Goal: Register for event/course

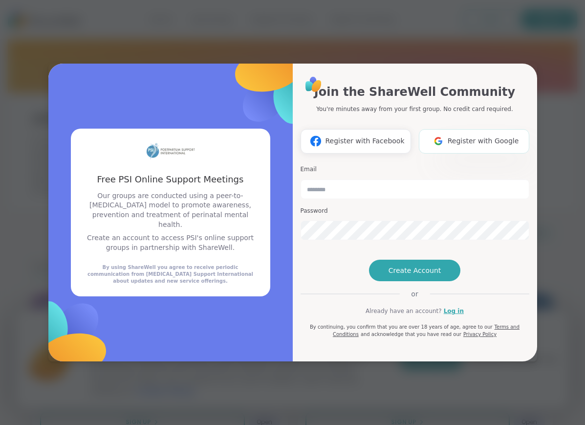
click at [466, 136] on span "Register with Google" at bounding box center [482, 141] width 71 height 10
click at [318, 179] on input "email" at bounding box center [414, 189] width 229 height 20
type input "**********"
click at [394, 275] on span "Create Account" at bounding box center [414, 270] width 53 height 10
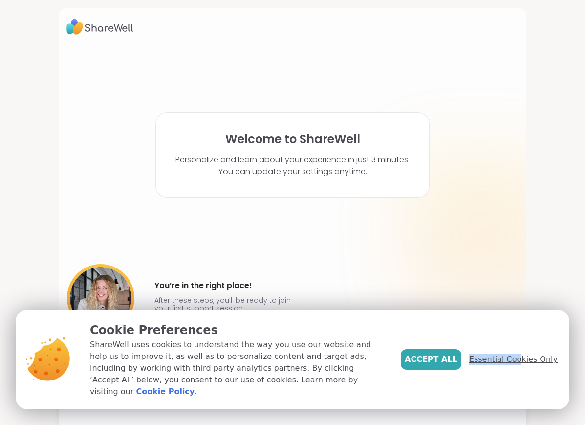
click at [524, 359] on span "Essential Cookies Only" at bounding box center [513, 359] width 88 height 12
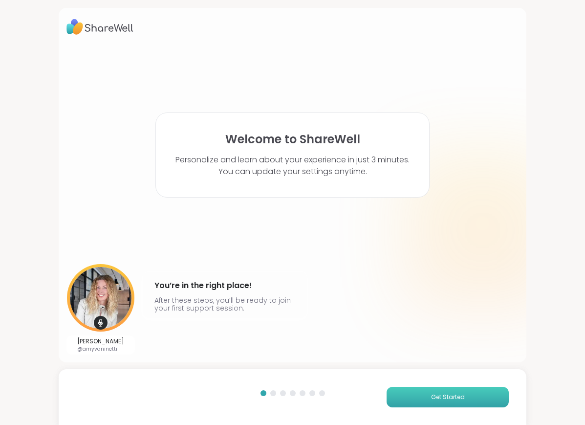
click at [436, 395] on span "Get Started" at bounding box center [448, 396] width 34 height 9
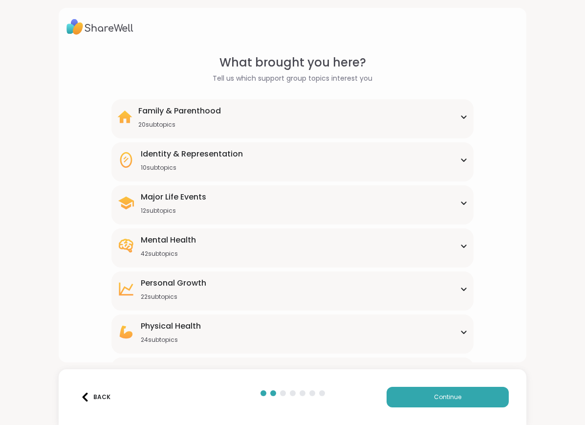
click at [224, 205] on div "Major Life Events 12 subtopics" at bounding box center [292, 202] width 350 height 23
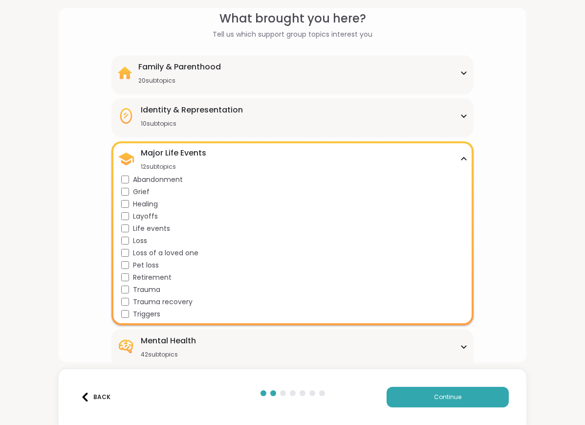
scroll to position [49, 0]
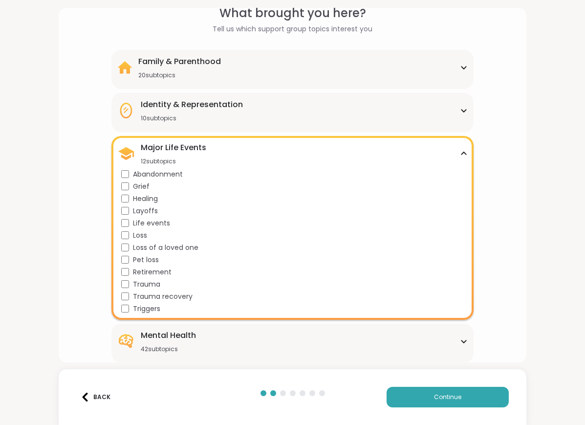
click at [219, 137] on div "Major Life Events 12 subtopics Abandonment Grief Healing Layoffs Life events Lo…" at bounding box center [291, 228] width 361 height 184
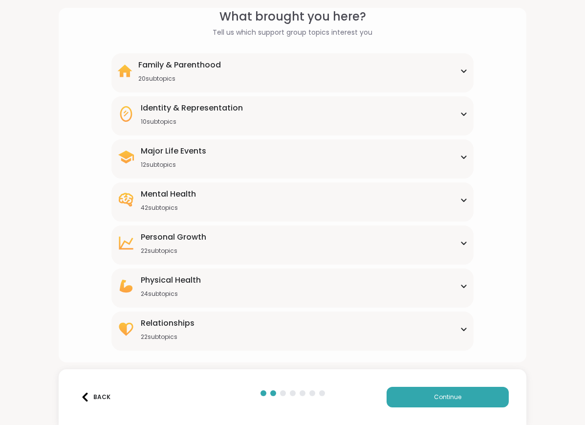
click at [209, 67] on div "Family & Parenthood" at bounding box center [179, 65] width 83 height 12
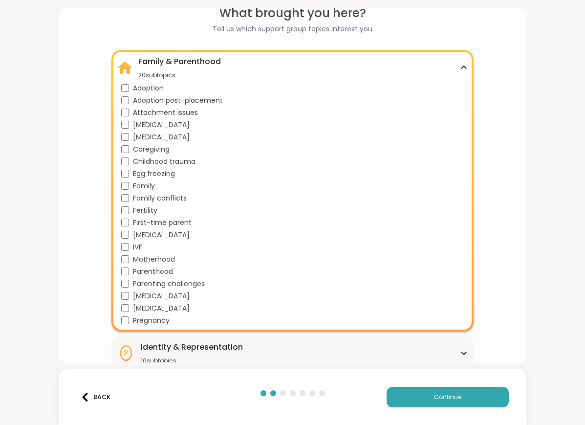
click at [316, 65] on div "Family & Parenthood 20 subtopics" at bounding box center [292, 67] width 350 height 23
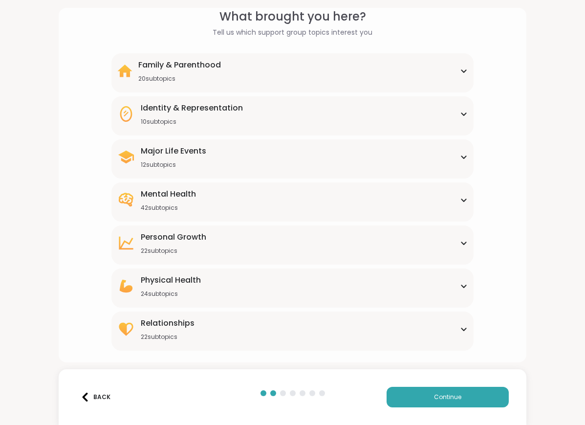
scroll to position [46, 0]
click at [192, 200] on div "Mental Health 42 subtopics" at bounding box center [168, 199] width 55 height 23
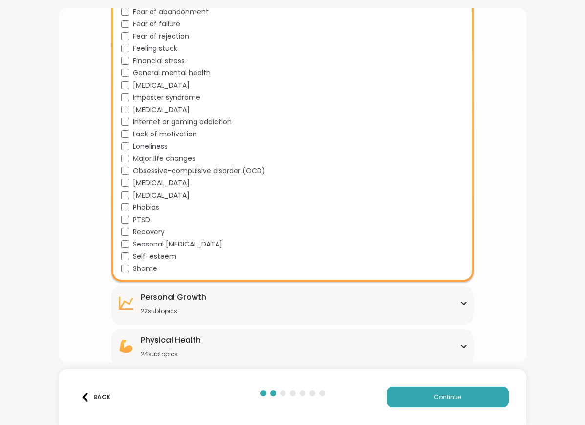
scroll to position [477, 0]
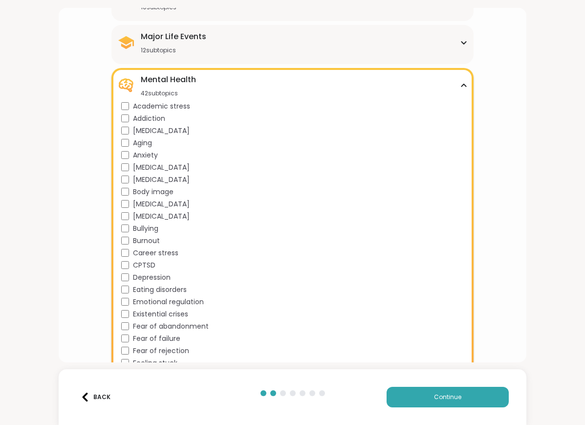
click at [217, 82] on div "Mental Health 42 subtopics" at bounding box center [292, 85] width 350 height 23
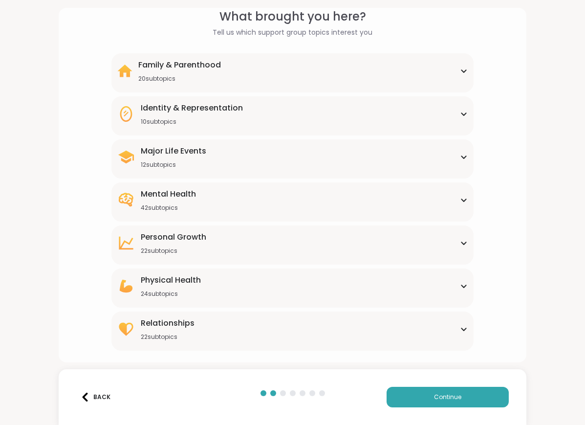
click at [196, 174] on div "Major Life Events 12 subtopics Abandonment Grief Healing Layoffs Life events Lo…" at bounding box center [291, 158] width 361 height 39
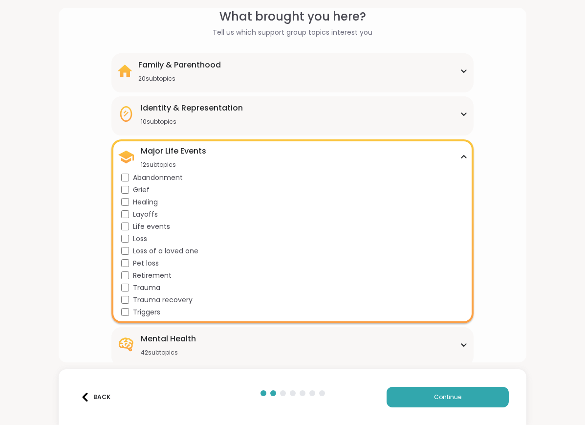
scroll to position [160, 0]
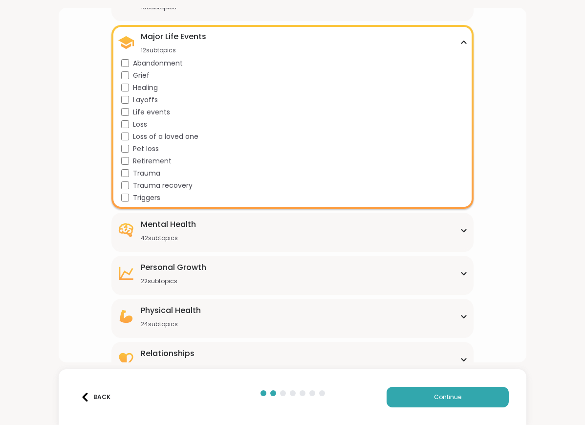
click at [235, 35] on div "Major Life Events 12 subtopics" at bounding box center [292, 42] width 350 height 23
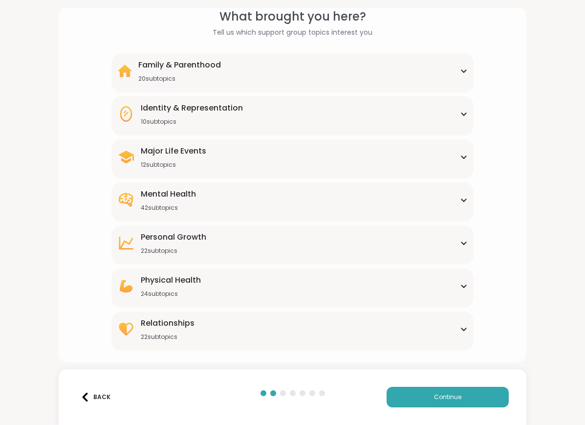
click at [212, 118] on div "10 subtopics" at bounding box center [192, 122] width 102 height 8
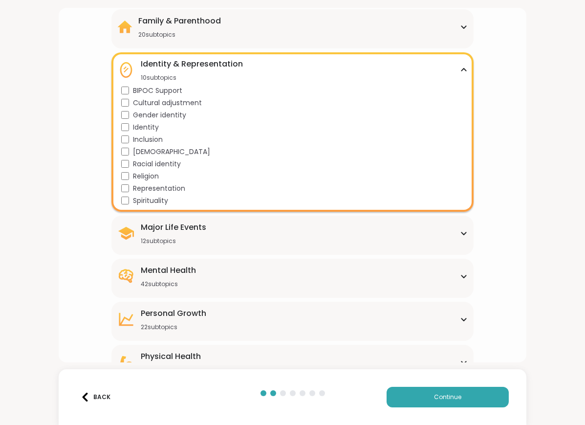
click at [217, 60] on div "Identity & Representation" at bounding box center [192, 64] width 102 height 12
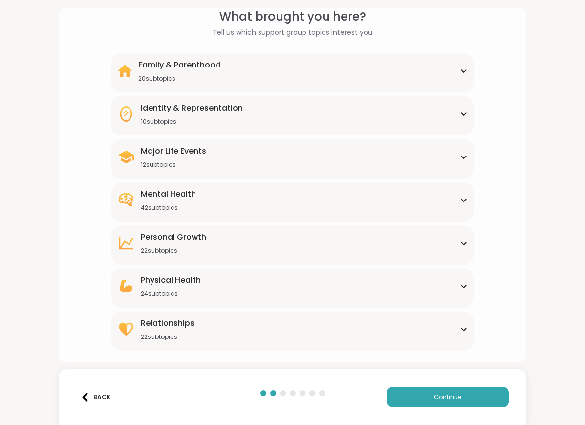
click at [197, 246] on div "Personal Growth 22 subtopics" at bounding box center [173, 242] width 65 height 23
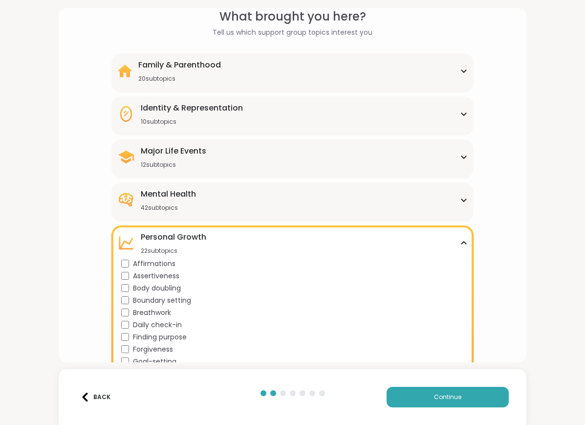
scroll to position [90, 0]
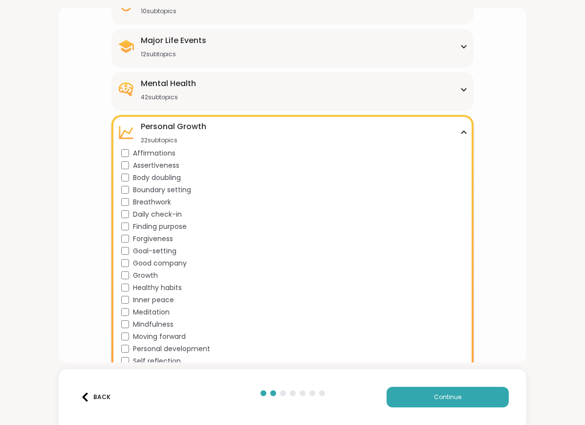
click at [226, 119] on div "Personal Growth 22 subtopics Affirmations Assertiveness Body doubling Boundary …" at bounding box center [291, 268] width 361 height 306
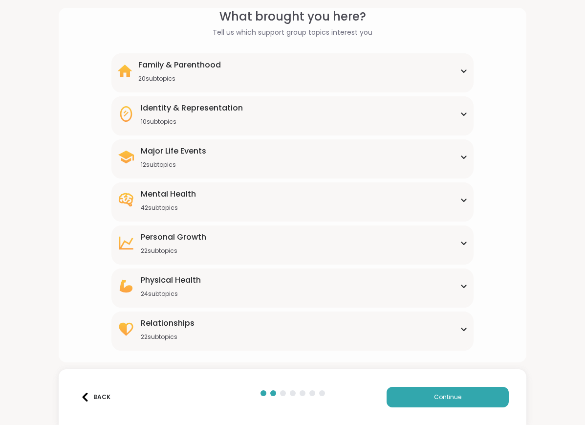
click at [191, 282] on div "Physical Health" at bounding box center [171, 280] width 60 height 12
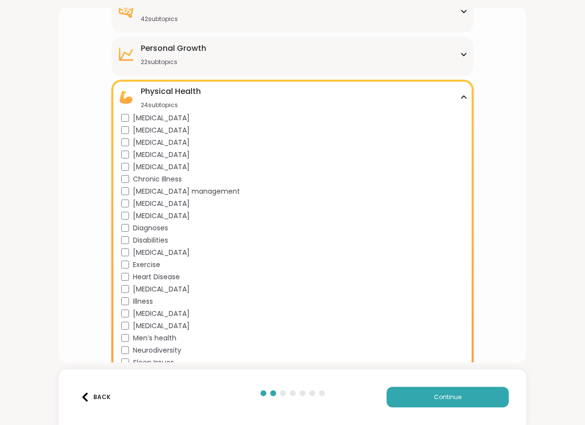
scroll to position [312, 0]
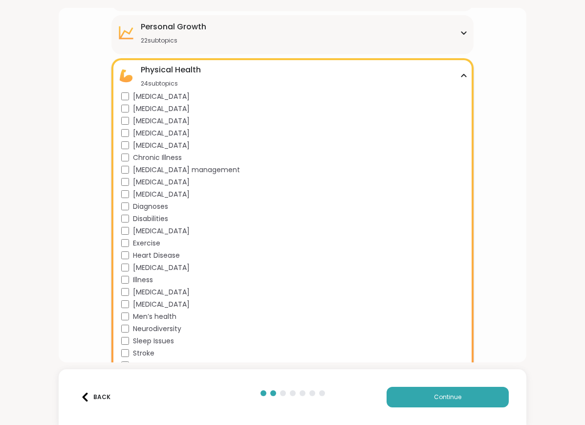
click at [216, 69] on div "Physical Health 24 subtopics" at bounding box center [292, 75] width 350 height 23
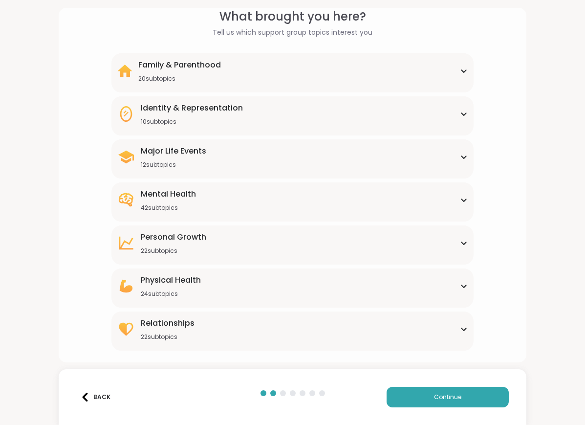
scroll to position [46, 0]
click at [176, 331] on div "Relationships 22 subtopics" at bounding box center [168, 328] width 54 height 23
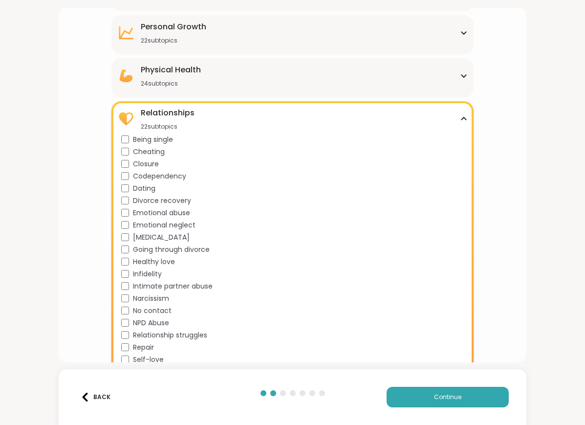
scroll to position [301, 0]
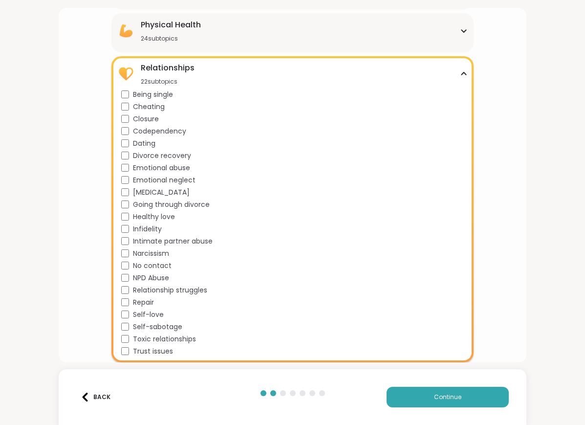
click at [228, 76] on div "Relationships 22 subtopics" at bounding box center [292, 73] width 350 height 23
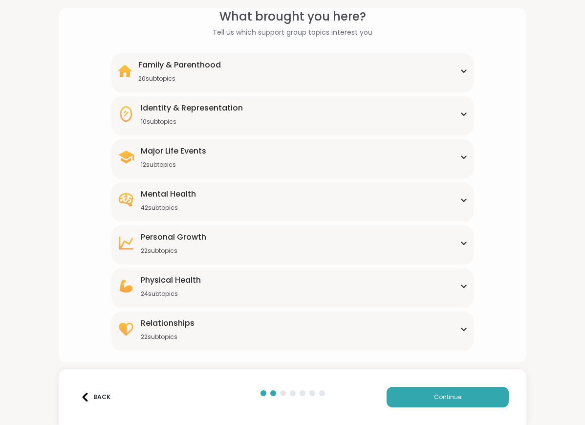
scroll to position [46, 0]
click at [447, 398] on span "Continue" at bounding box center [447, 396] width 27 height 9
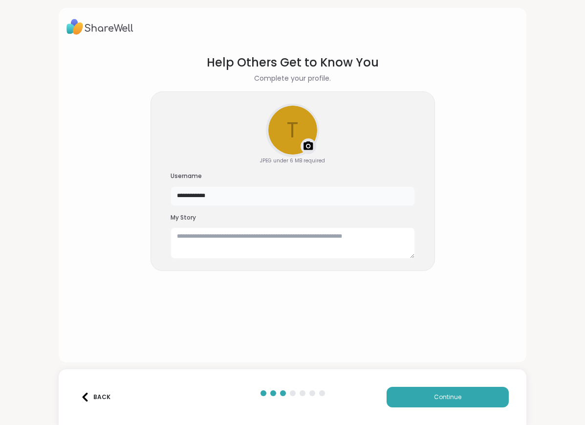
click at [210, 202] on input "**********" at bounding box center [292, 196] width 244 height 20
drag, startPoint x: 217, startPoint y: 199, endPoint x: 172, endPoint y: 198, distance: 45.4
click at [172, 197] on input "**********" at bounding box center [292, 196] width 244 height 20
click at [206, 243] on textarea at bounding box center [292, 242] width 244 height 31
drag, startPoint x: 208, startPoint y: 193, endPoint x: 155, endPoint y: 193, distance: 52.3
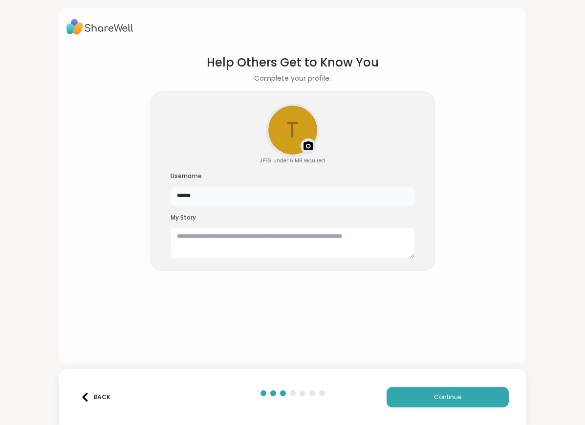
click at [155, 193] on div "t Upload a profile photo JPEG under 6 MB required Username ****** My Story" at bounding box center [292, 181] width 284 height 180
drag, startPoint x: 203, startPoint y: 197, endPoint x: 183, endPoint y: 197, distance: 19.5
click at [184, 197] on input "******" at bounding box center [292, 196] width 244 height 20
click at [440, 397] on span "Continue" at bounding box center [447, 396] width 27 height 9
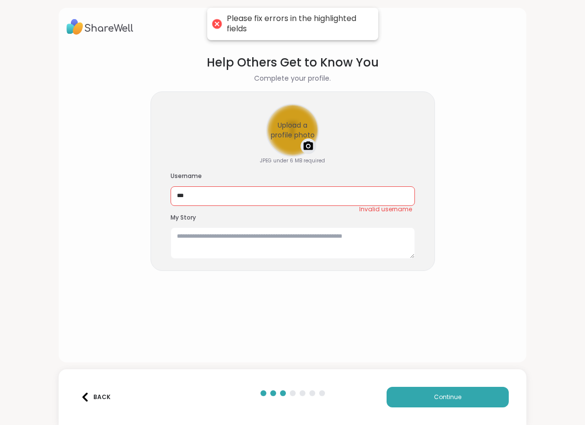
click at [291, 138] on div "Upload a profile photo" at bounding box center [292, 130] width 51 height 51
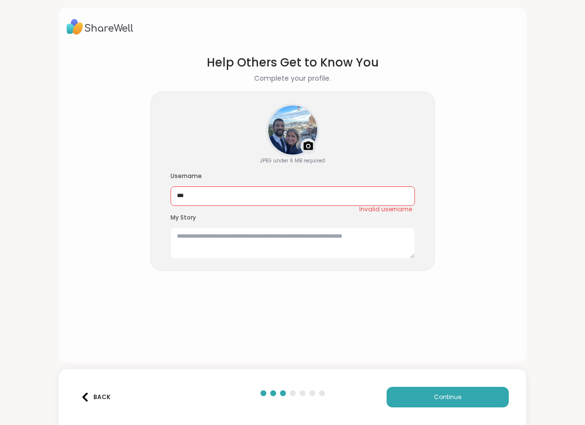
click at [290, 125] on div at bounding box center [292, 130] width 51 height 51
click at [307, 138] on div at bounding box center [292, 130] width 51 height 51
click at [302, 151] on img at bounding box center [308, 146] width 12 height 12
click at [290, 130] on div at bounding box center [292, 130] width 51 height 51
click at [318, 146] on div "JPEG under 6 MB required Username *** Invalid username My Story" at bounding box center [292, 181] width 284 height 180
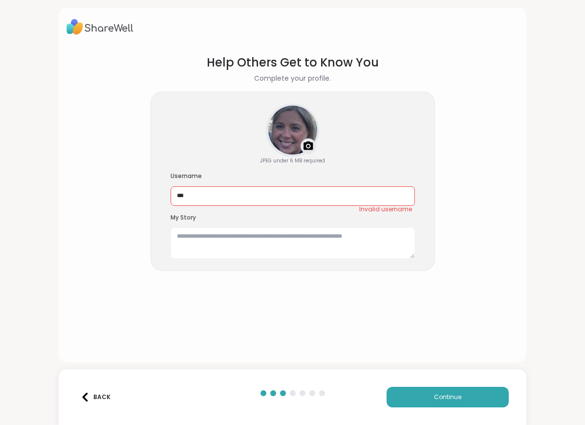
click at [310, 146] on img at bounding box center [308, 146] width 12 height 12
click at [270, 249] on textarea at bounding box center [292, 242] width 244 height 31
click at [215, 192] on input "***" at bounding box center [292, 196] width 244 height 20
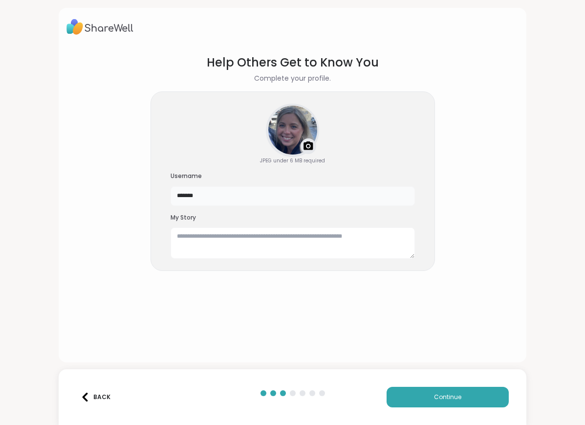
type input "*******"
click at [479, 249] on section "Help Others Get to Know You Complete your profile. JPEG under 6 MB required Use…" at bounding box center [292, 200] width 452 height 308
click at [461, 392] on span "Continue" at bounding box center [447, 396] width 27 height 9
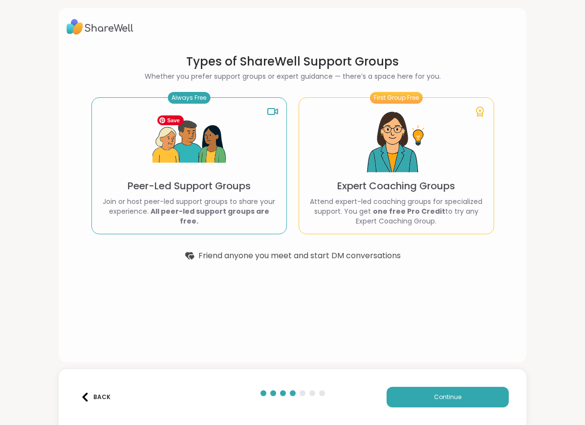
click at [202, 175] on img at bounding box center [188, 142] width 73 height 73
click at [457, 402] on button "Continue" at bounding box center [447, 396] width 122 height 21
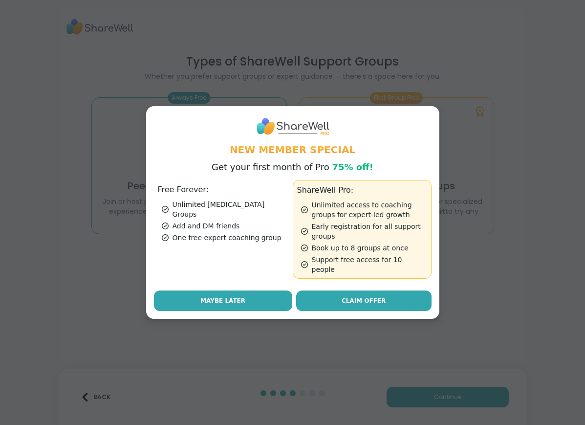
click at [246, 297] on button "Maybe Later" at bounding box center [223, 300] width 138 height 21
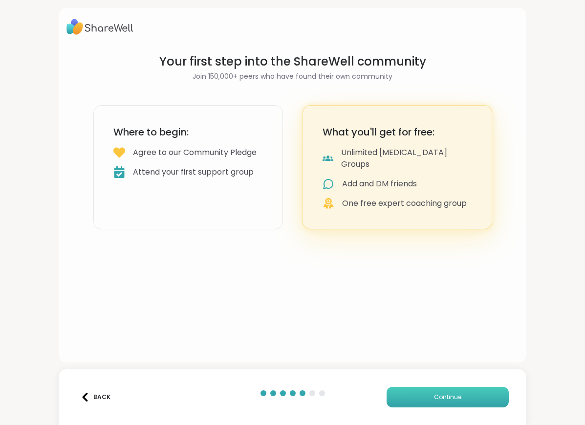
click at [473, 401] on button "Continue" at bounding box center [447, 396] width 122 height 21
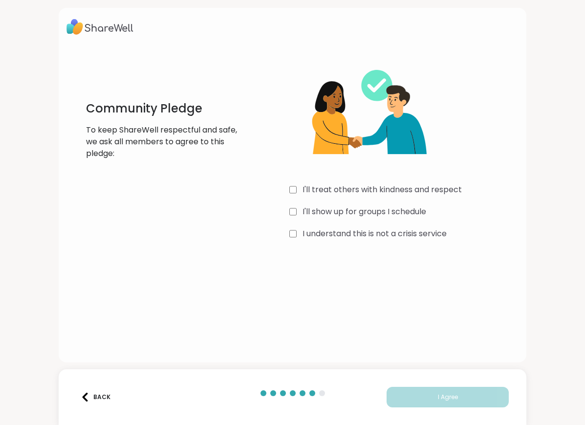
click at [301, 191] on div "I'll treat others with kindness and respect" at bounding box center [403, 190] width 229 height 12
click at [303, 210] on label "I'll show up for groups I schedule" at bounding box center [364, 212] width 124 height 12
click at [303, 220] on div "I'll treat others with kindness and respect I'll show up for groups I schedule …" at bounding box center [403, 148] width 229 height 188
click at [305, 235] on label "I understand this is not a crisis service" at bounding box center [374, 234] width 144 height 12
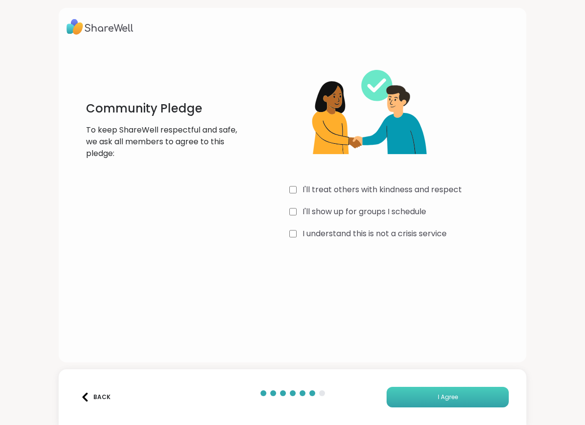
click at [434, 400] on button "I Agree" at bounding box center [447, 396] width 122 height 21
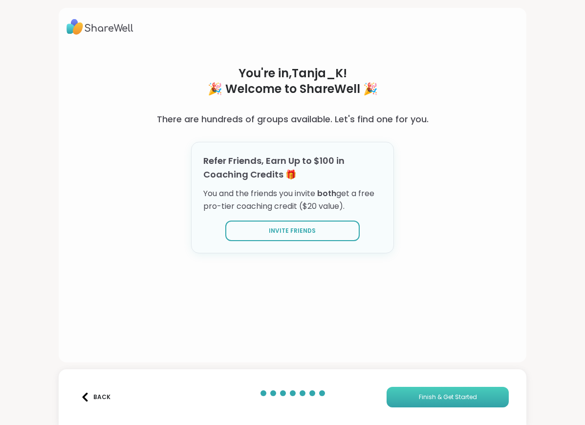
click at [459, 396] on span "Finish & Get Started" at bounding box center [448, 396] width 58 height 9
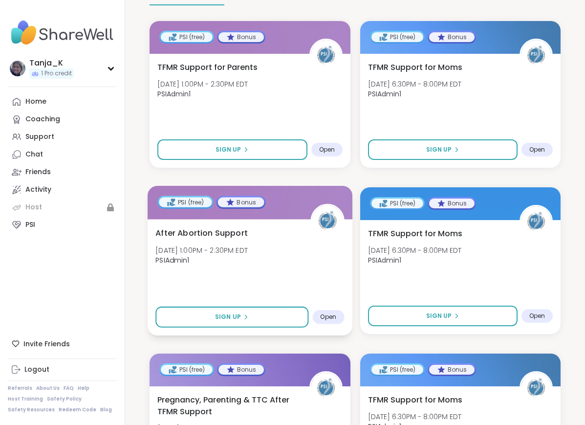
scroll to position [264, 0]
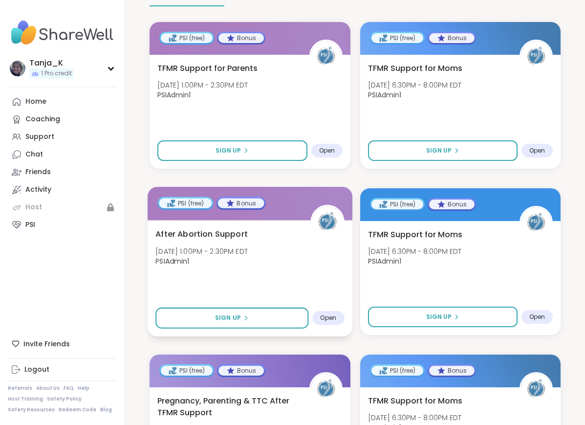
click at [283, 276] on div "After Abortion Support Fri, Oct 10 | 1:00PM - 2:30PM EDT PSIAdmin1 Sign Up Open" at bounding box center [250, 278] width 205 height 116
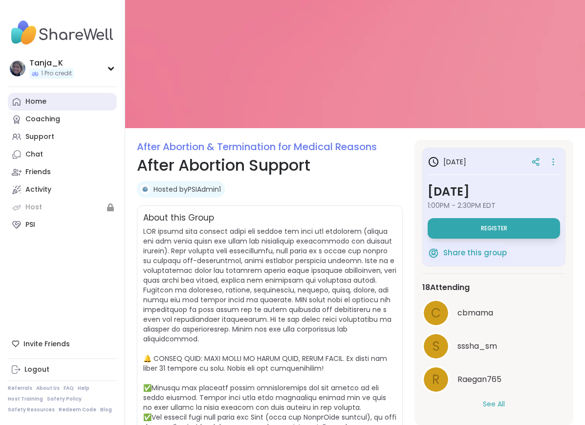
click at [42, 106] on link "Home" at bounding box center [62, 102] width 109 height 18
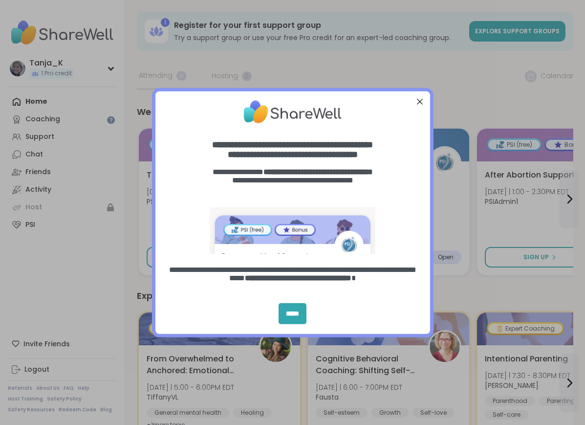
click at [419, 99] on div "Close Step" at bounding box center [419, 101] width 13 height 13
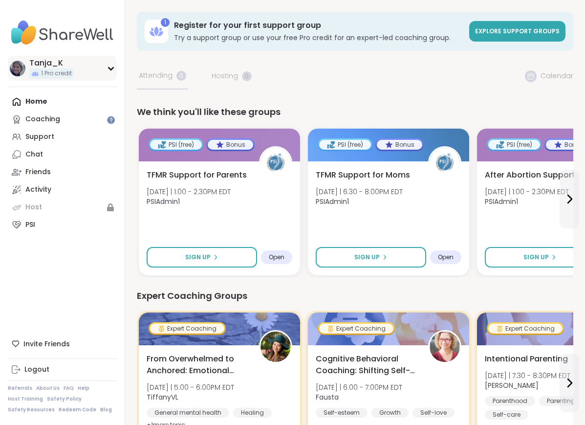
click at [113, 62] on div "Tanja_K 1 Pro credit" at bounding box center [62, 68] width 109 height 25
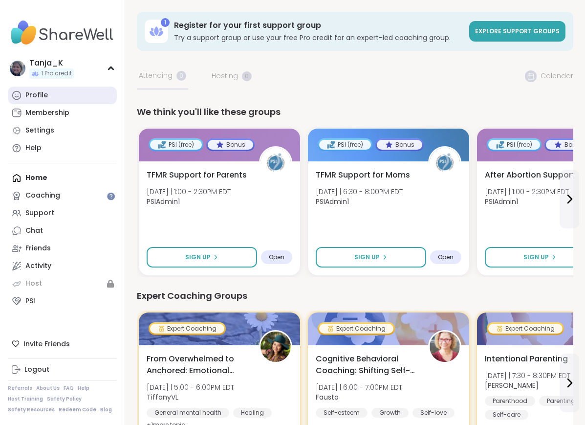
click at [43, 91] on div "Profile" at bounding box center [36, 95] width 22 height 10
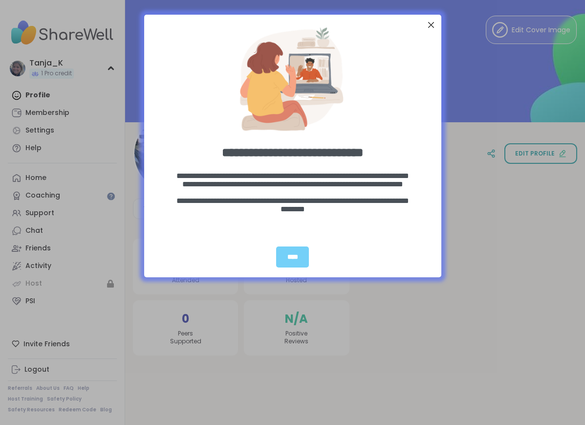
click at [431, 21] on div "Close Step" at bounding box center [430, 25] width 13 height 13
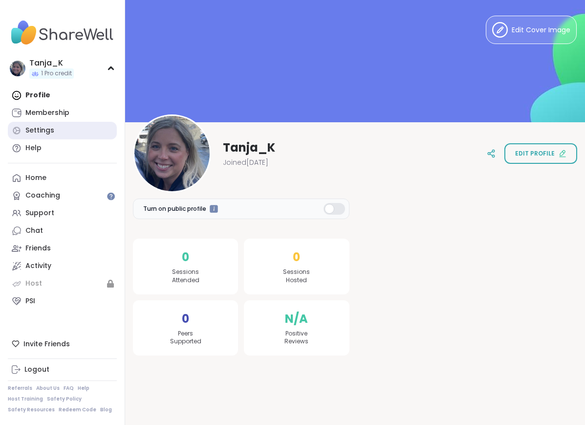
click at [36, 130] on div "Settings" at bounding box center [39, 131] width 29 height 10
select select "**"
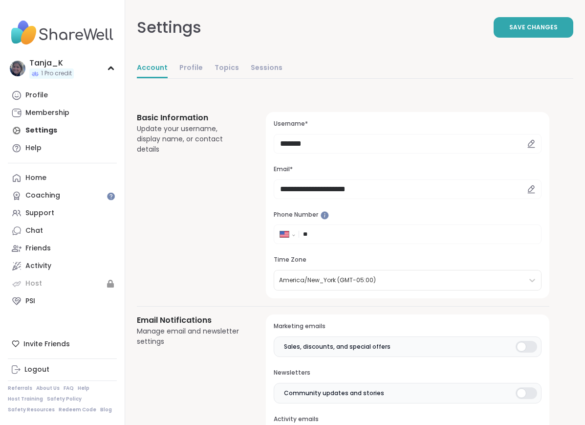
click at [529, 144] on icon at bounding box center [531, 143] width 6 height 6
click at [343, 139] on input "*******" at bounding box center [408, 144] width 268 height 20
type input "*********"
click at [520, 34] on button "Save Changes" at bounding box center [533, 27] width 80 height 21
click at [38, 182] on div "Home" at bounding box center [35, 178] width 21 height 10
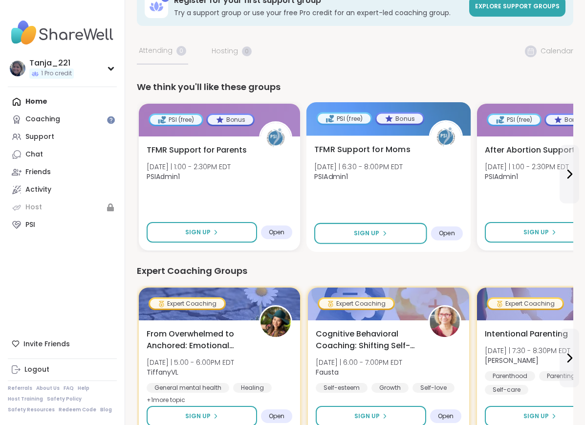
scroll to position [23, 0]
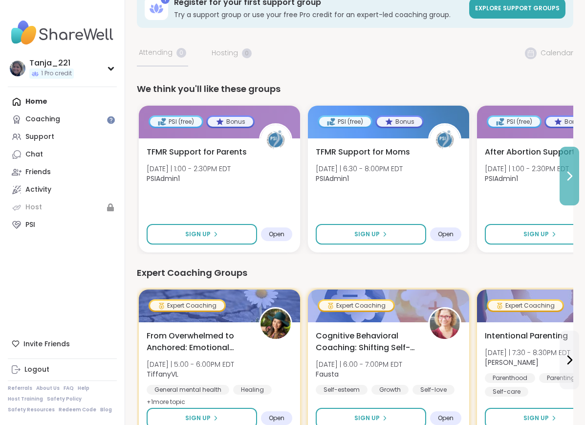
click at [568, 180] on icon at bounding box center [570, 176] width 4 height 8
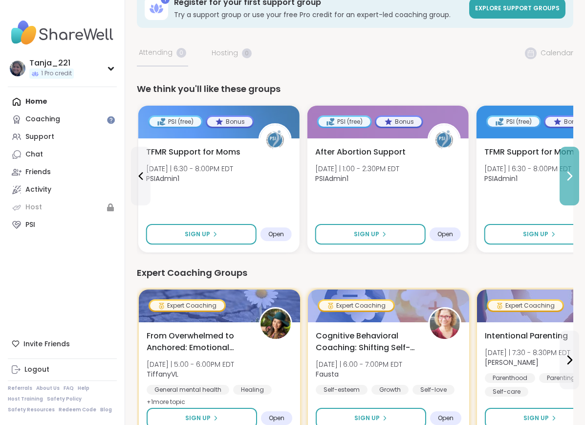
click at [568, 180] on icon at bounding box center [570, 176] width 4 height 8
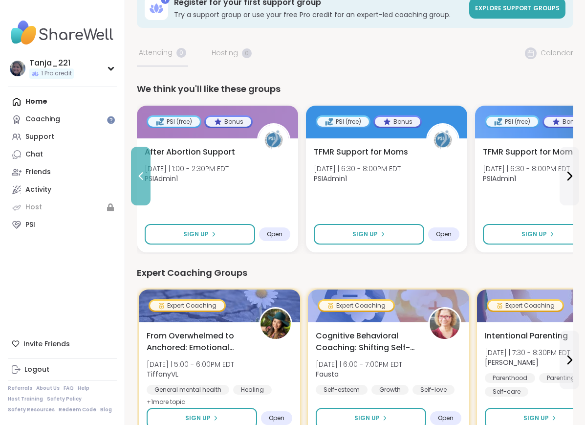
click at [141, 179] on icon at bounding box center [141, 176] width 12 height 12
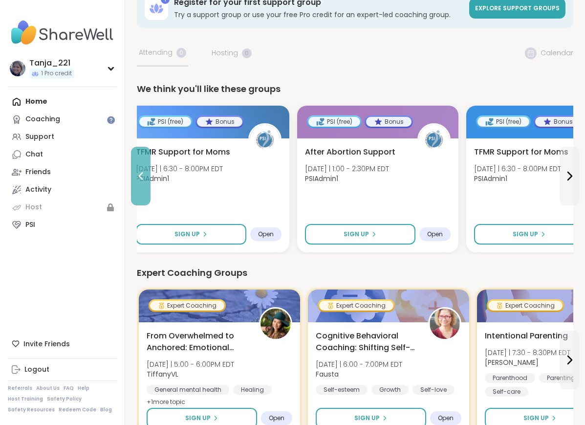
click at [141, 179] on icon at bounding box center [141, 176] width 12 height 12
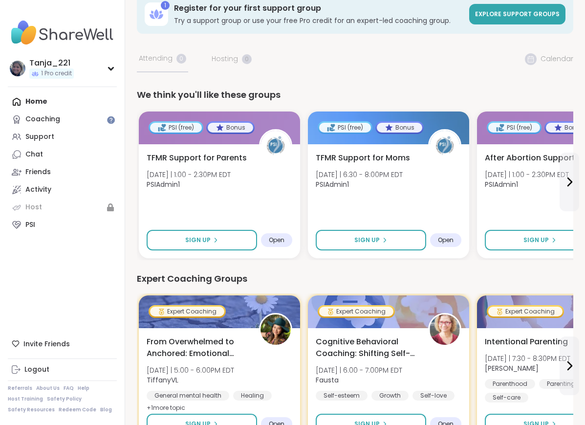
scroll to position [0, 0]
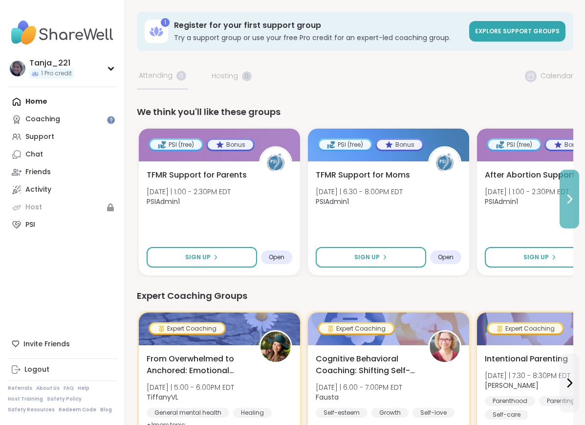
click at [573, 207] on button at bounding box center [569, 199] width 20 height 59
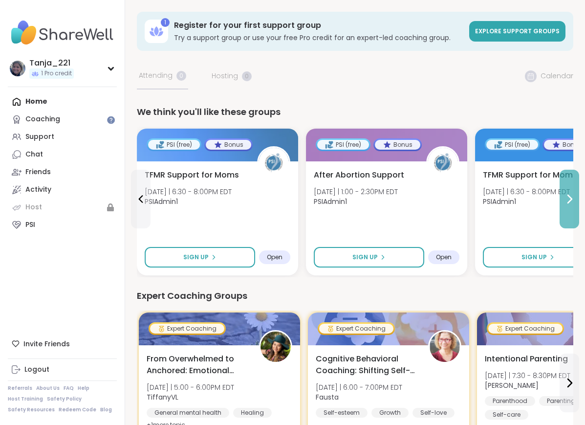
click at [573, 207] on button at bounding box center [569, 199] width 20 height 59
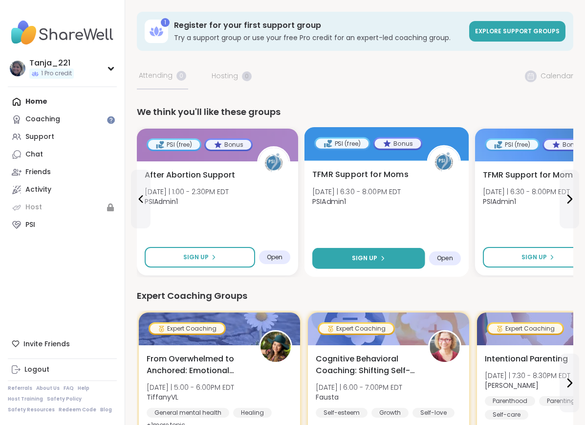
click at [397, 255] on button "Sign Up" at bounding box center [368, 258] width 113 height 21
select select "**"
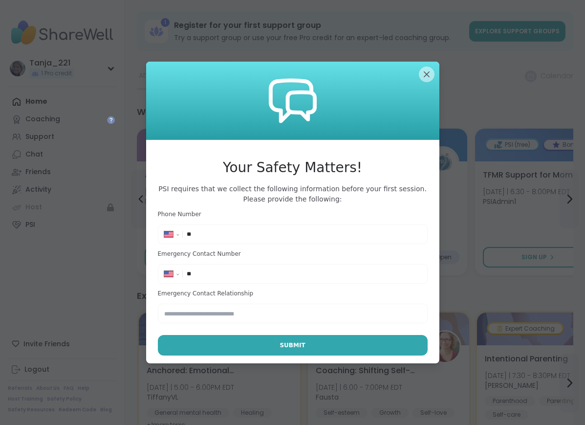
click at [274, 233] on input "**" at bounding box center [304, 234] width 234 height 10
type input "**********"
click at [243, 278] on div "**********" at bounding box center [292, 273] width 265 height 15
click at [237, 272] on input "**" at bounding box center [304, 274] width 234 height 10
click at [213, 274] on input "**********" at bounding box center [304, 274] width 234 height 10
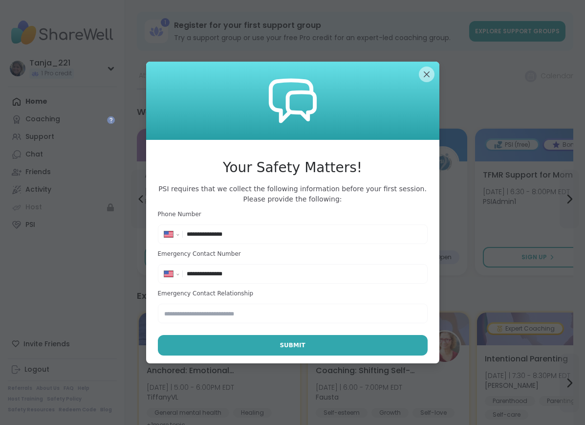
type input "**********"
click at [239, 313] on input "text" at bounding box center [293, 313] width 270 height 20
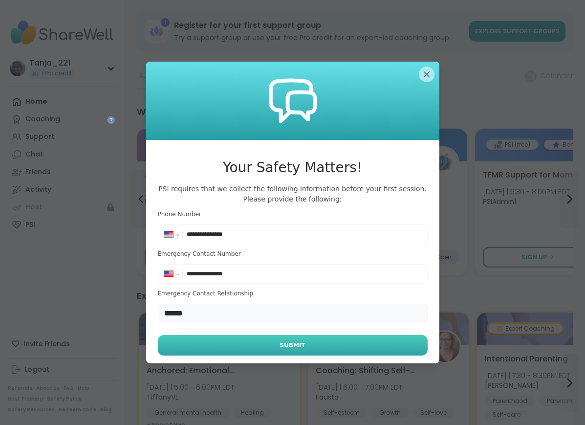
type input "******"
click at [259, 348] on button "Submit" at bounding box center [293, 345] width 270 height 21
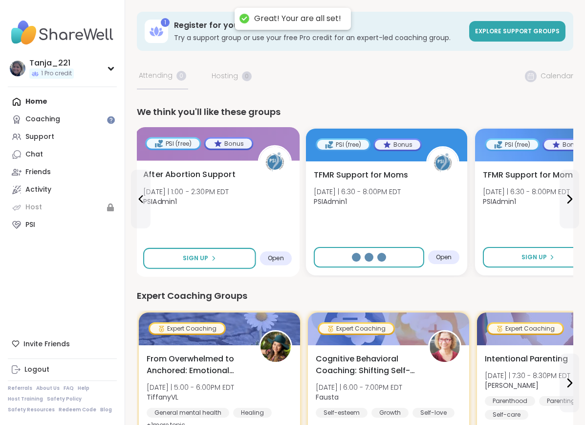
select select "**"
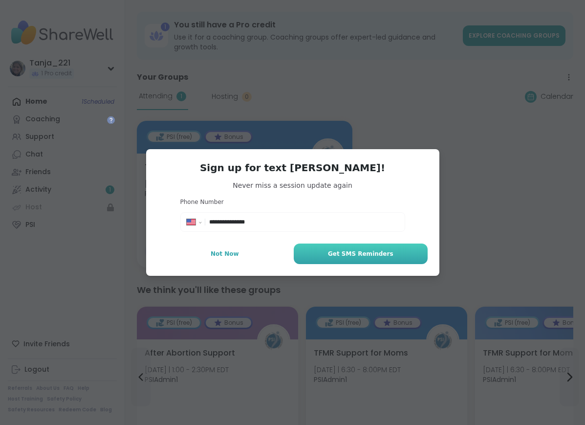
click at [360, 255] on span "Get SMS Reminders" at bounding box center [360, 253] width 65 height 9
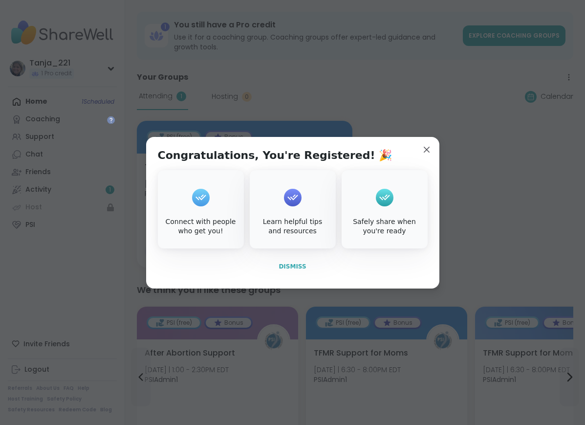
click at [290, 269] on span "Dismiss" at bounding box center [291, 266] width 27 height 7
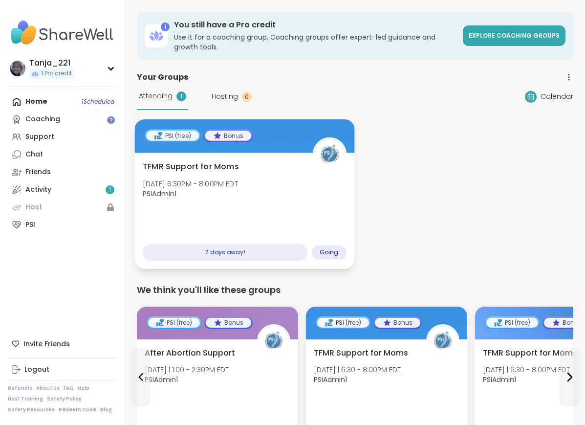
click at [326, 250] on span "Going" at bounding box center [328, 253] width 19 height 8
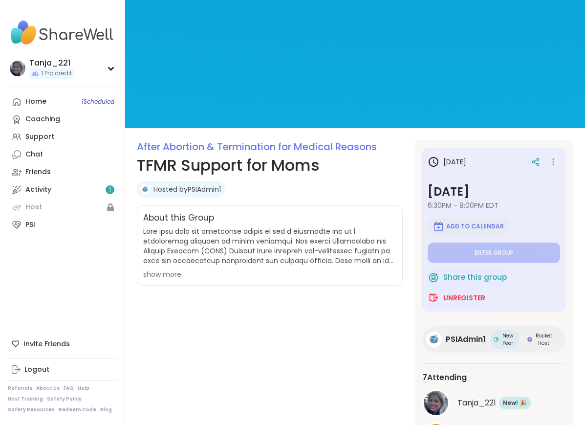
click at [487, 225] on span "Add to Calendar" at bounding box center [475, 226] width 58 height 8
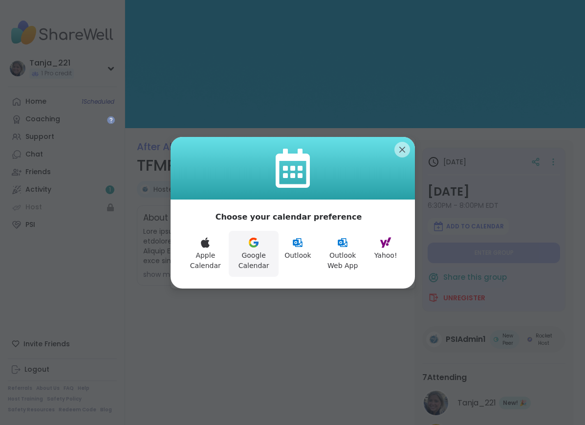
click at [261, 251] on button "Google Calendar" at bounding box center [254, 254] width 50 height 46
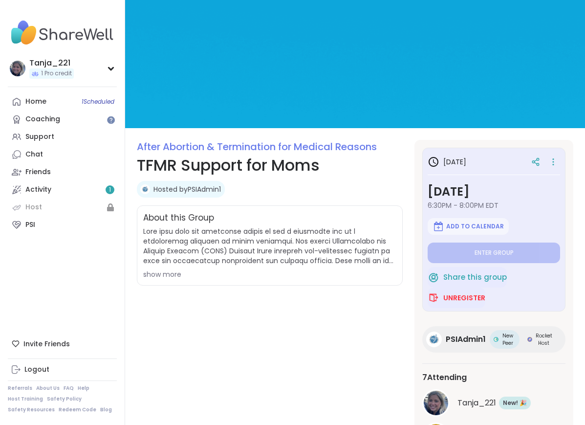
click at [163, 275] on div "show more" at bounding box center [269, 274] width 253 height 10
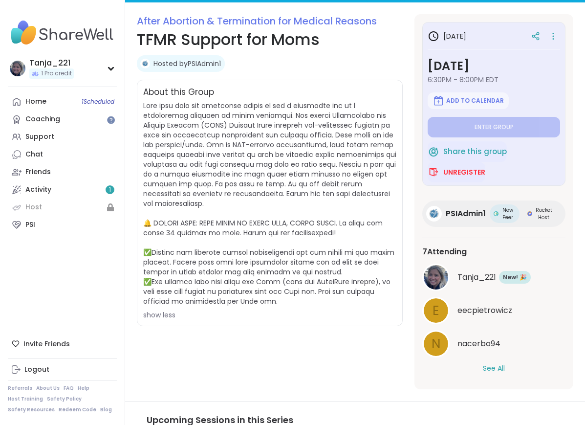
scroll to position [132, 0]
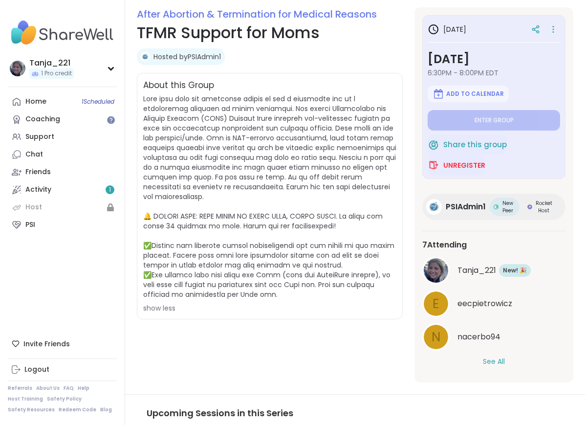
click at [494, 364] on button "See All" at bounding box center [494, 361] width 22 height 10
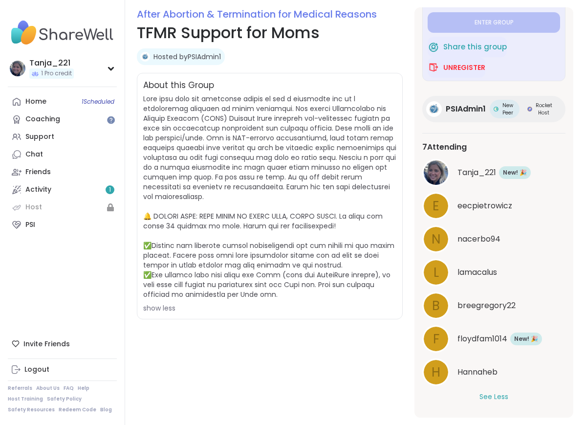
scroll to position [0, 0]
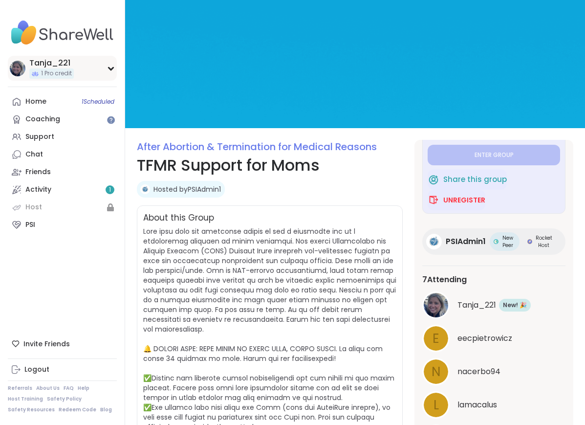
click at [107, 67] on icon at bounding box center [111, 68] width 8 height 5
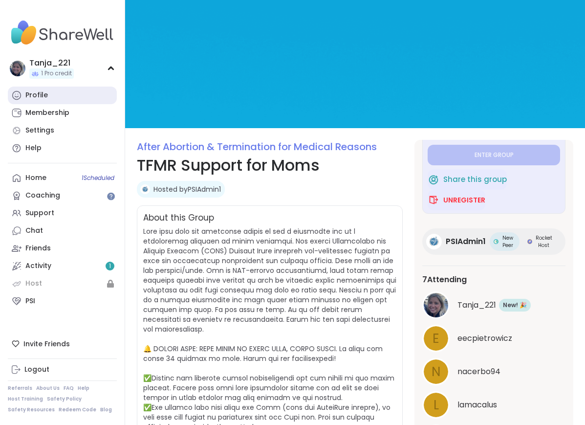
click at [53, 100] on link "Profile" at bounding box center [62, 95] width 109 height 18
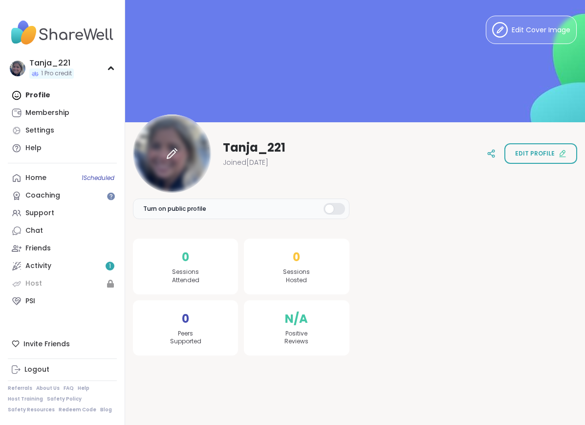
click at [173, 150] on icon at bounding box center [172, 154] width 12 height 12
click at [214, 207] on div at bounding box center [214, 208] width 8 height 8
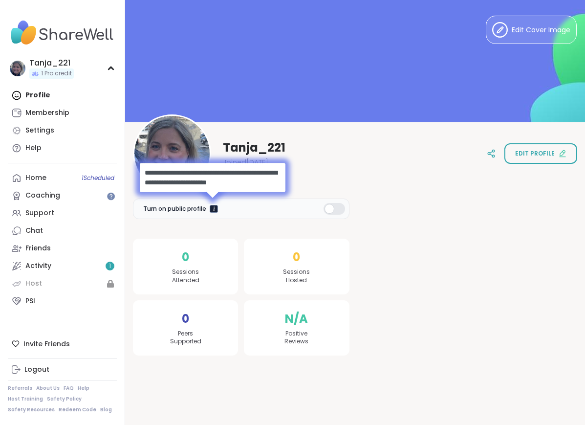
click at [215, 207] on div at bounding box center [214, 208] width 8 height 8
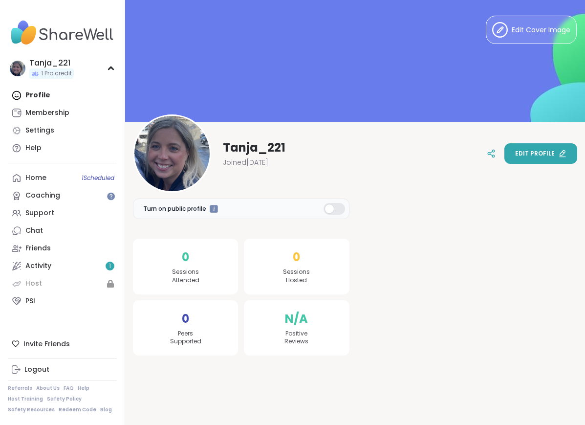
click at [549, 155] on span "Edit profile" at bounding box center [535, 153] width 40 height 9
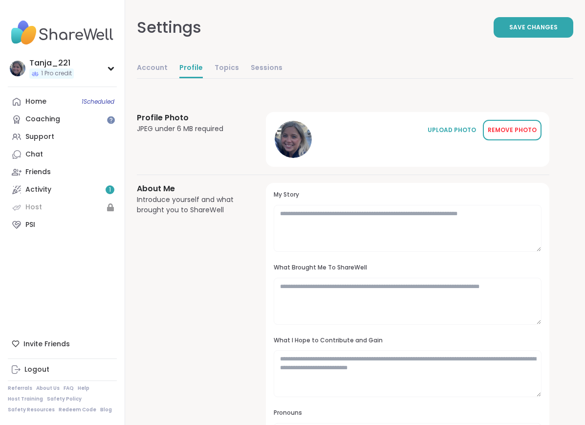
click at [513, 130] on div "REMOVE PHOTO" at bounding box center [512, 130] width 49 height 9
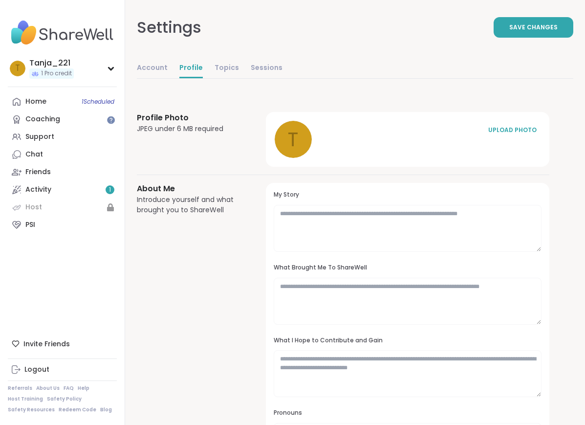
click at [527, 26] on span "Save Changes" at bounding box center [533, 27] width 48 height 9
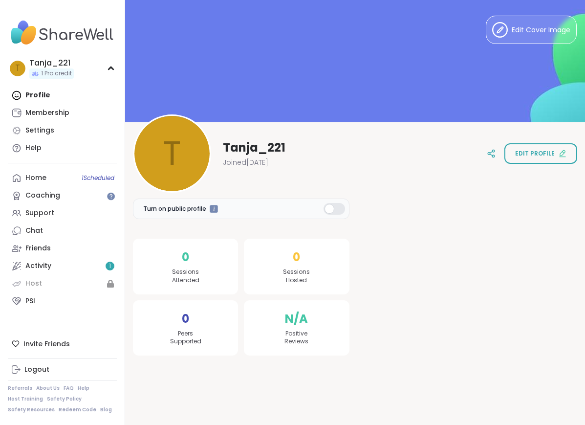
click at [71, 98] on div "Profile Membership Settings Help" at bounding box center [62, 121] width 109 height 70
click at [28, 92] on div "Profile Membership Settings Help" at bounding box center [62, 121] width 109 height 70
click at [44, 177] on div "Home 1 Scheduled" at bounding box center [35, 178] width 21 height 10
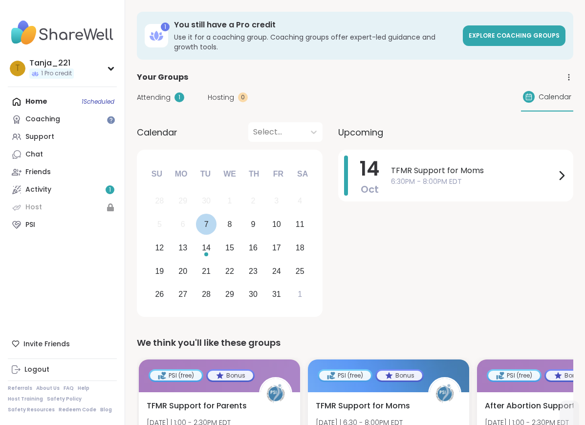
click at [207, 218] on div "7" at bounding box center [206, 223] width 4 height 13
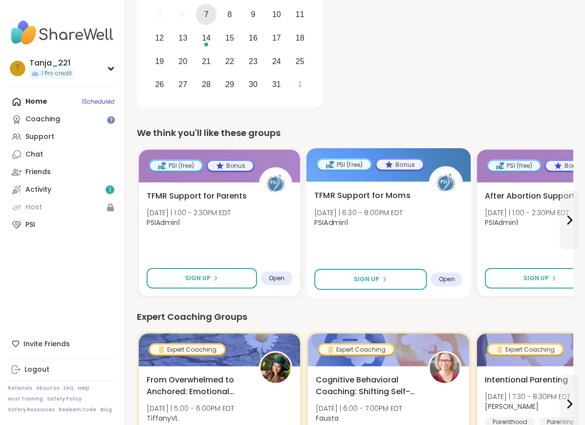
scroll to position [199, 0]
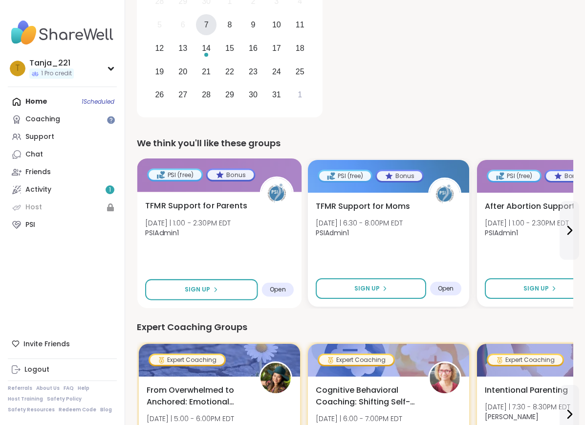
click at [175, 208] on span "TFMR Support for Parents" at bounding box center [196, 206] width 102 height 12
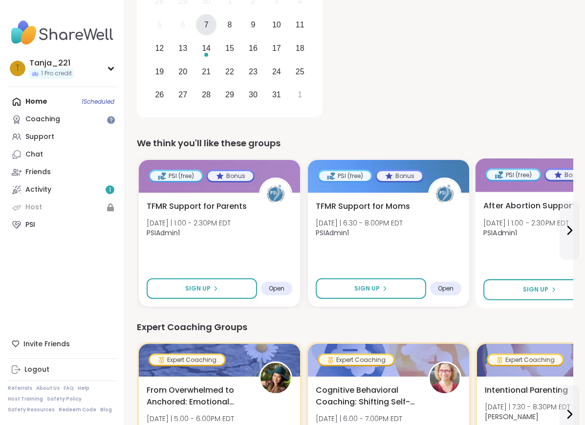
click at [559, 222] on span "Fri 10/10 | 1:00 - 2:30PM EDT" at bounding box center [525, 223] width 85 height 10
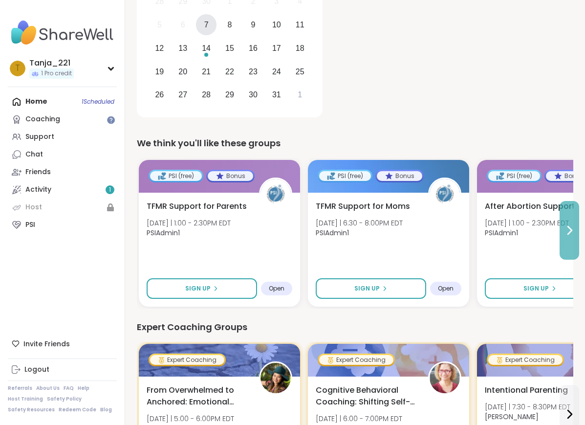
click at [566, 219] on button at bounding box center [569, 230] width 20 height 59
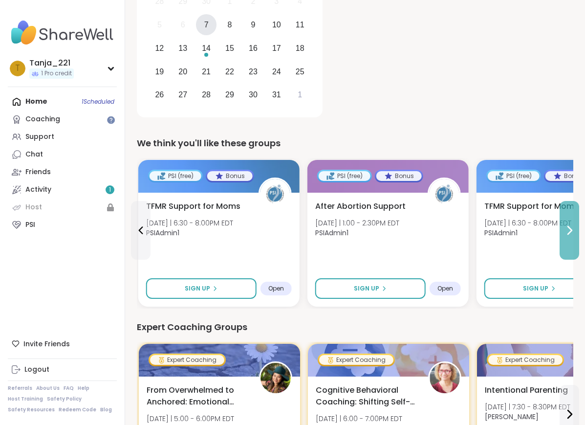
click at [566, 219] on button at bounding box center [569, 230] width 20 height 59
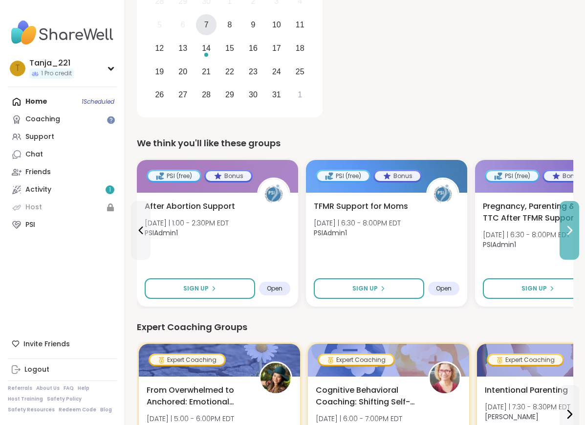
click at [566, 219] on button at bounding box center [569, 230] width 20 height 59
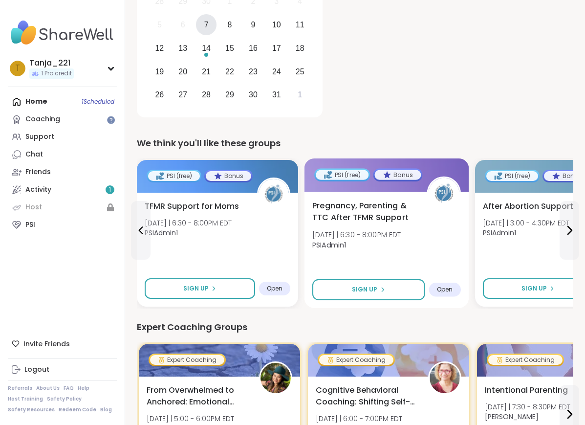
click at [352, 210] on span "Pregnancy, Parenting & TTC After TFMR Support" at bounding box center [364, 212] width 104 height 24
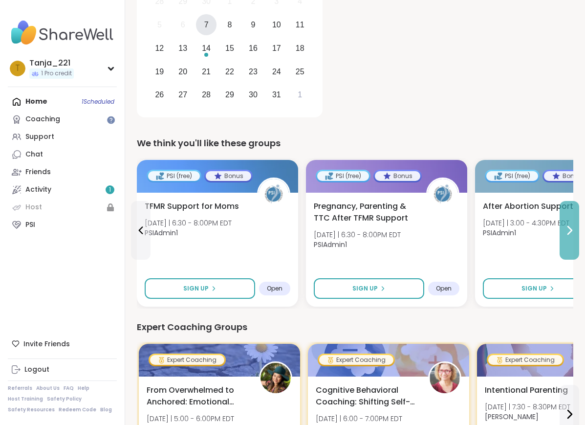
click at [568, 242] on button at bounding box center [569, 230] width 20 height 59
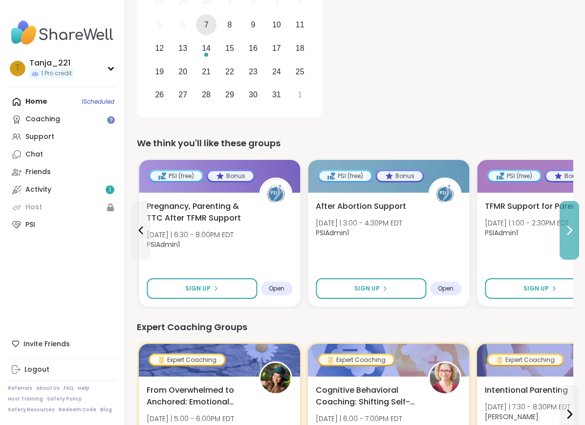
click at [568, 242] on button at bounding box center [569, 230] width 20 height 59
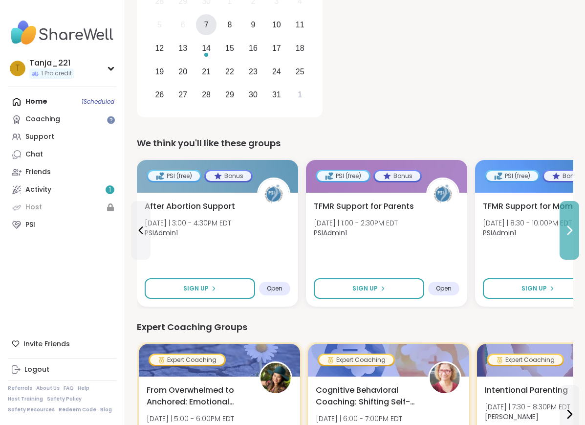
click at [568, 242] on button at bounding box center [569, 230] width 20 height 59
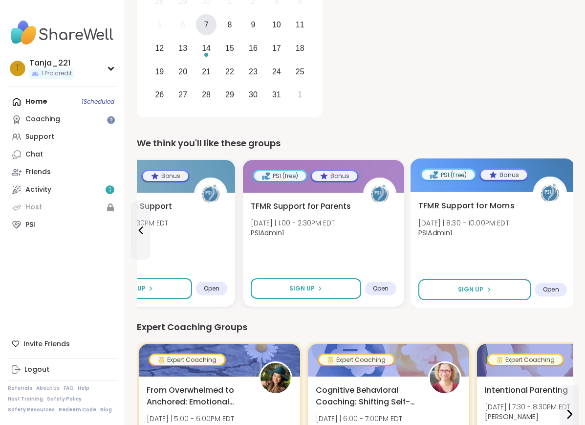
click at [472, 220] on span "Thu 10/23 | 8:30 - 10:00PM EDT" at bounding box center [463, 223] width 91 height 10
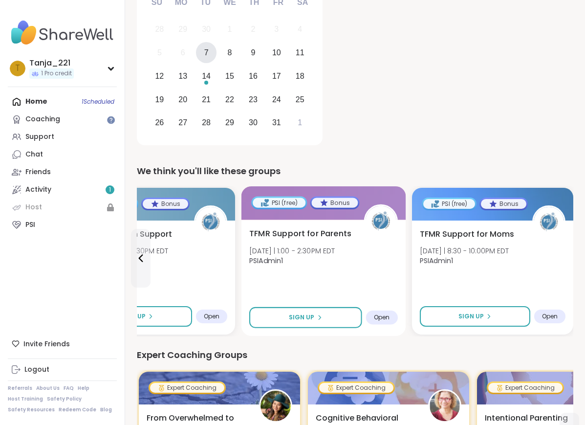
scroll to position [0, 0]
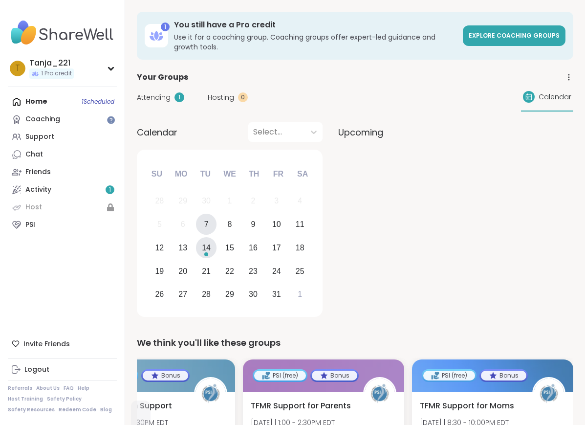
click at [205, 246] on div "14" at bounding box center [206, 247] width 9 height 13
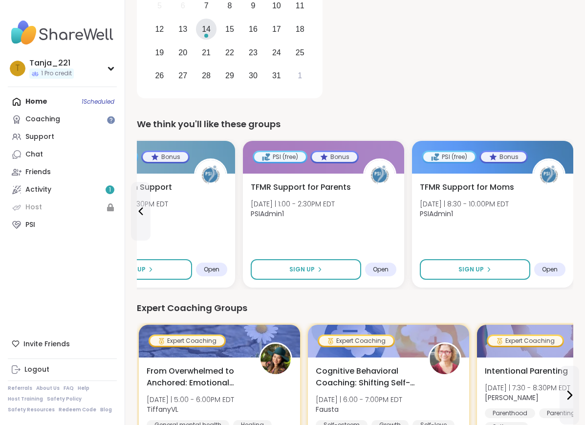
scroll to position [226, 0]
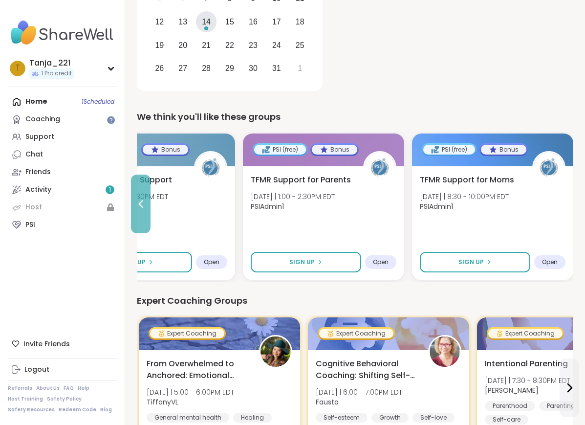
click at [138, 205] on icon at bounding box center [141, 204] width 12 height 12
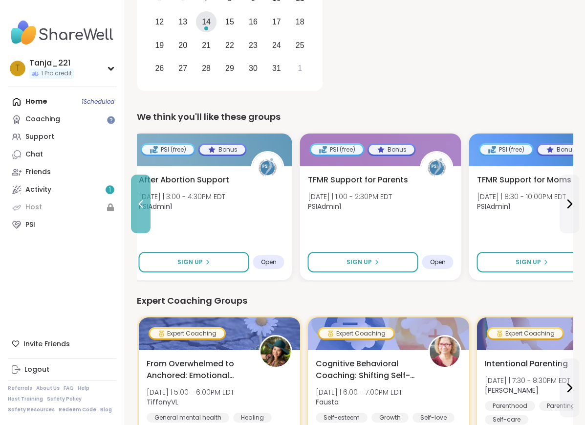
click at [138, 205] on icon at bounding box center [141, 204] width 12 height 12
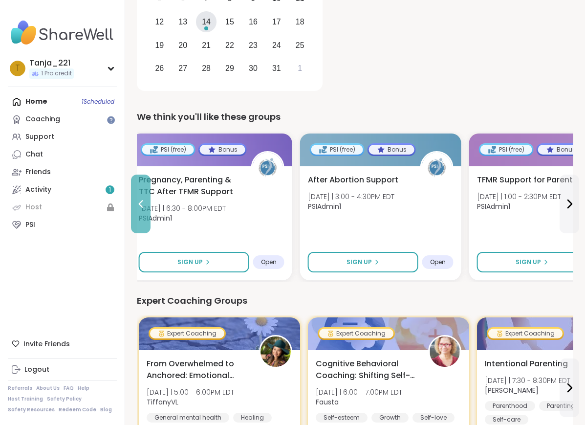
click at [138, 205] on icon at bounding box center [141, 204] width 12 height 12
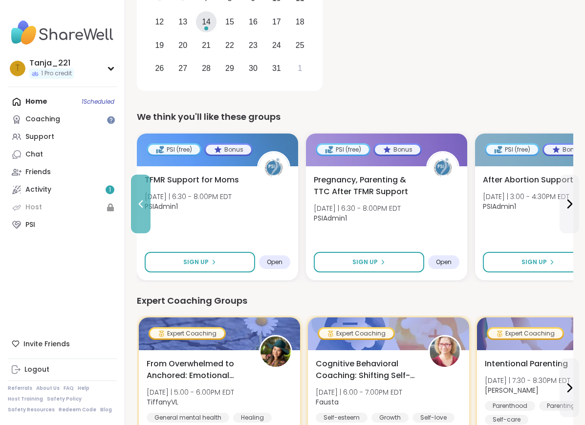
click at [131, 212] on button at bounding box center [141, 203] width 20 height 59
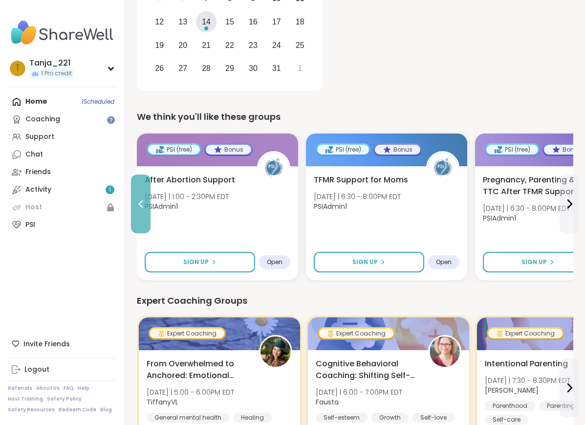
click at [131, 212] on button at bounding box center [141, 203] width 20 height 59
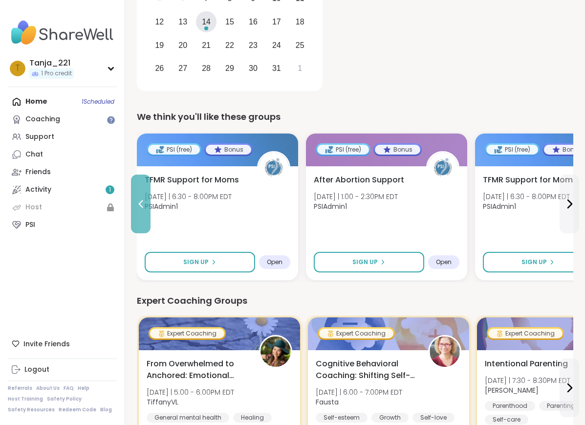
click at [132, 213] on button at bounding box center [141, 203] width 20 height 59
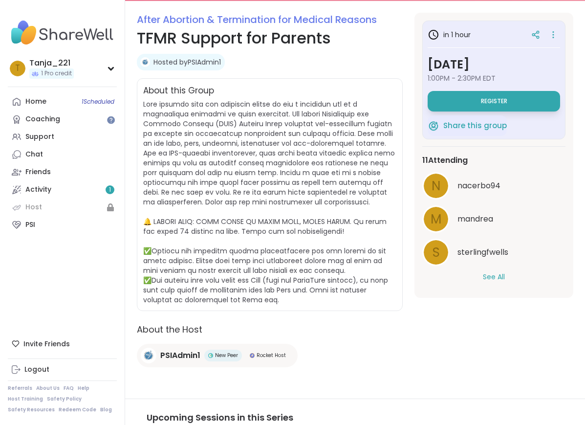
scroll to position [132, 0]
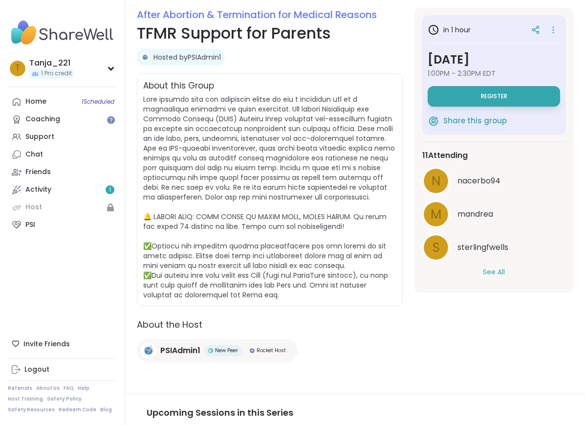
click at [483, 270] on button "See All" at bounding box center [494, 272] width 22 height 10
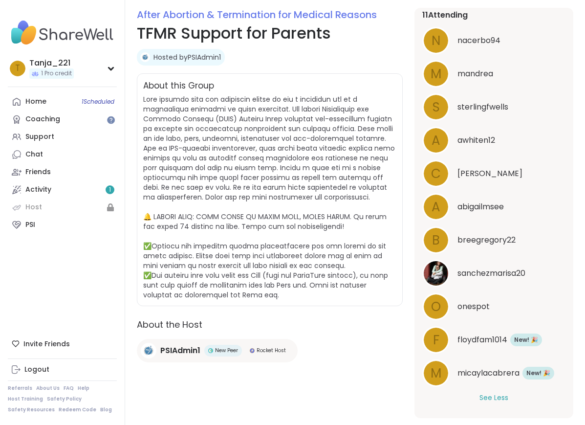
scroll to position [141, 0]
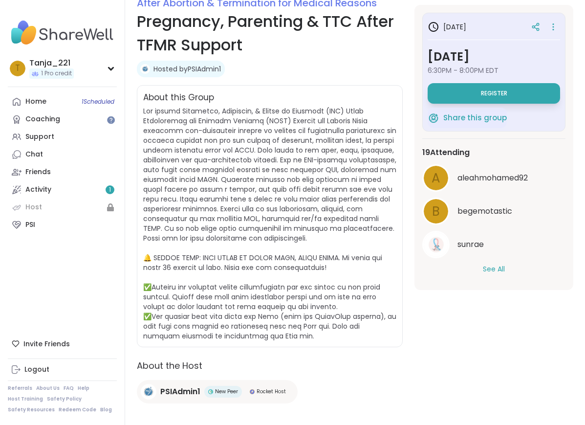
scroll to position [178, 0]
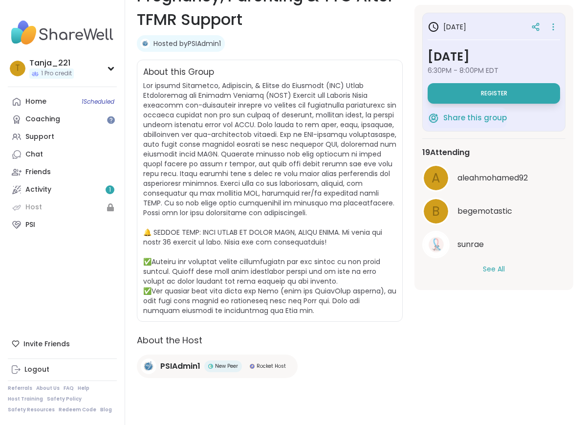
click at [488, 271] on button "See All" at bounding box center [494, 269] width 22 height 10
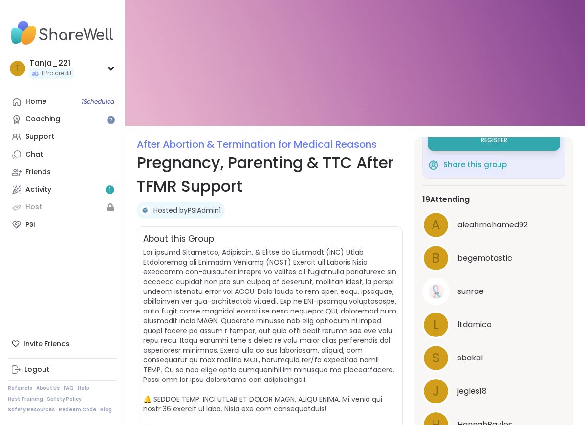
scroll to position [0, 0]
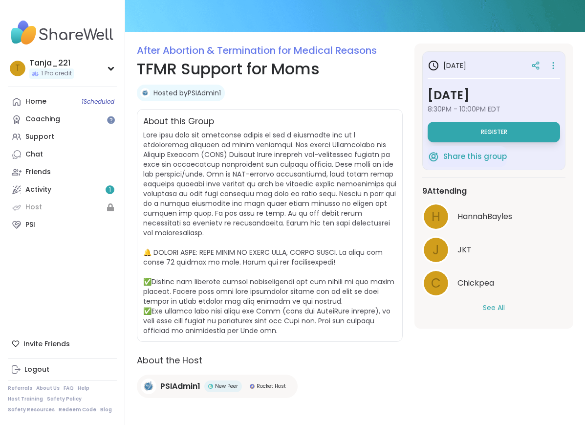
scroll to position [99, 0]
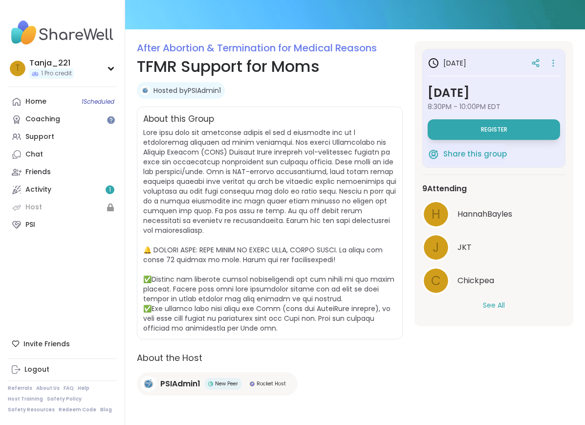
click at [493, 303] on button "See All" at bounding box center [494, 305] width 22 height 10
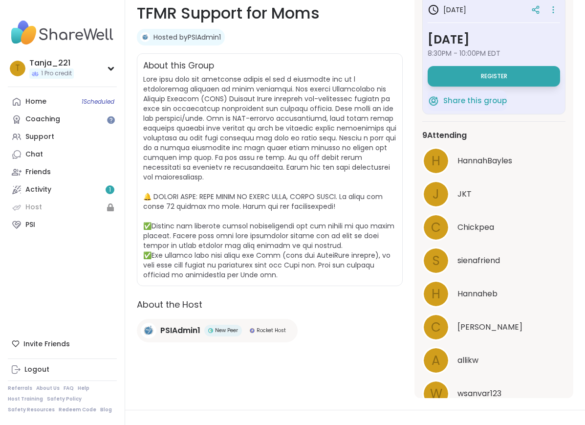
scroll to position [152, 0]
